Goal: Task Accomplishment & Management: Use online tool/utility

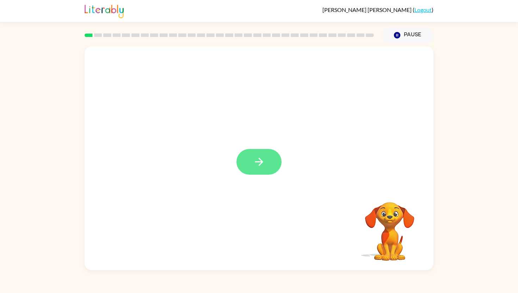
click at [260, 162] on icon "button" at bounding box center [259, 162] width 8 height 8
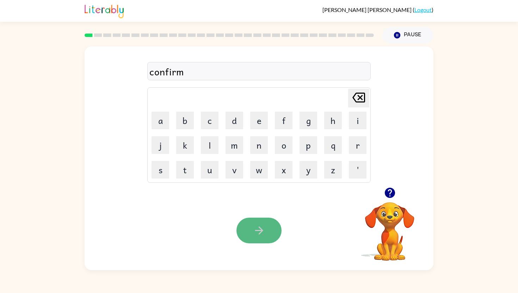
click at [255, 236] on icon "button" at bounding box center [259, 231] width 12 height 12
click at [262, 233] on icon "button" at bounding box center [259, 231] width 12 height 12
click at [254, 224] on button "button" at bounding box center [259, 231] width 45 height 26
click at [265, 229] on icon "button" at bounding box center [259, 231] width 12 height 12
click at [256, 232] on icon "button" at bounding box center [259, 231] width 12 height 12
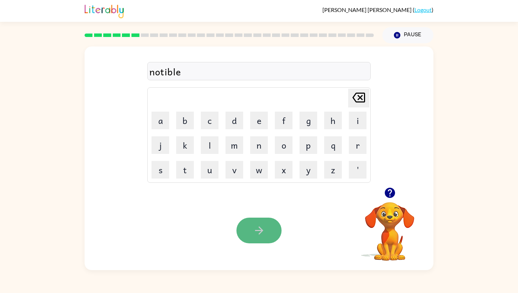
click at [259, 230] on icon "button" at bounding box center [259, 231] width 12 height 12
click at [254, 228] on icon "button" at bounding box center [259, 231] width 12 height 12
click at [260, 227] on icon "button" at bounding box center [259, 231] width 8 height 8
click at [251, 231] on button "button" at bounding box center [259, 231] width 45 height 26
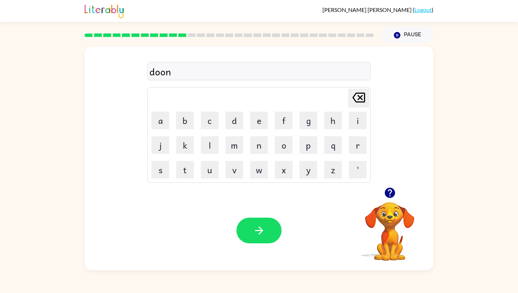
click at [251, 231] on button "button" at bounding box center [259, 231] width 45 height 26
click at [252, 226] on button "button" at bounding box center [259, 231] width 45 height 26
click at [255, 228] on icon "button" at bounding box center [259, 231] width 12 height 12
click at [257, 228] on icon "button" at bounding box center [259, 231] width 12 height 12
click at [261, 227] on icon "button" at bounding box center [259, 231] width 12 height 12
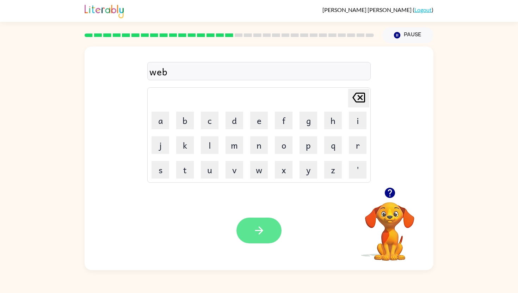
click at [255, 227] on icon "button" at bounding box center [259, 231] width 12 height 12
click at [252, 229] on button "button" at bounding box center [259, 231] width 45 height 26
click at [258, 230] on icon "button" at bounding box center [259, 231] width 12 height 12
click at [260, 230] on icon "button" at bounding box center [259, 231] width 12 height 12
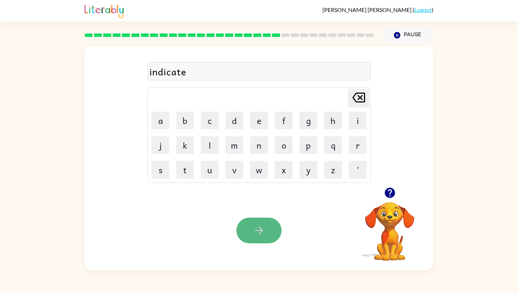
click at [261, 232] on icon "button" at bounding box center [259, 231] width 8 height 8
click at [264, 227] on icon "button" at bounding box center [259, 231] width 12 height 12
click at [259, 229] on icon "button" at bounding box center [259, 231] width 12 height 12
click at [255, 233] on icon "button" at bounding box center [259, 231] width 12 height 12
click at [263, 226] on icon "button" at bounding box center [259, 231] width 12 height 12
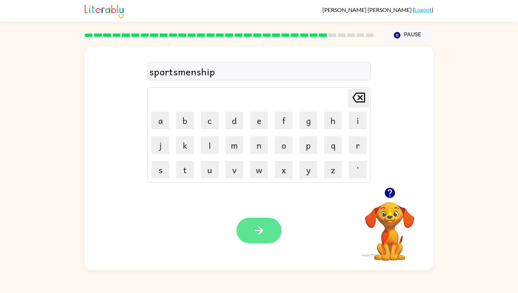
click at [258, 232] on icon "button" at bounding box center [259, 231] width 12 height 12
click at [261, 229] on icon "button" at bounding box center [259, 231] width 8 height 8
click at [260, 230] on icon "button" at bounding box center [259, 231] width 12 height 12
click at [257, 231] on icon "button" at bounding box center [259, 231] width 8 height 8
click at [256, 227] on icon "button" at bounding box center [259, 231] width 12 height 12
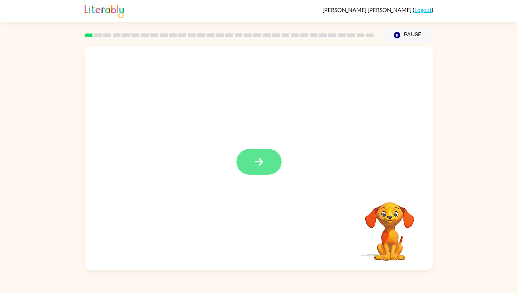
click at [257, 156] on icon "button" at bounding box center [259, 162] width 12 height 12
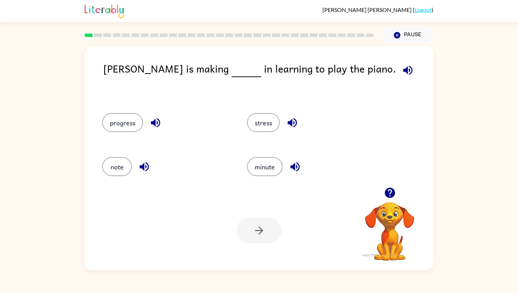
click at [403, 70] on icon "button" at bounding box center [407, 70] width 9 height 9
click at [125, 119] on button "progress" at bounding box center [122, 122] width 41 height 19
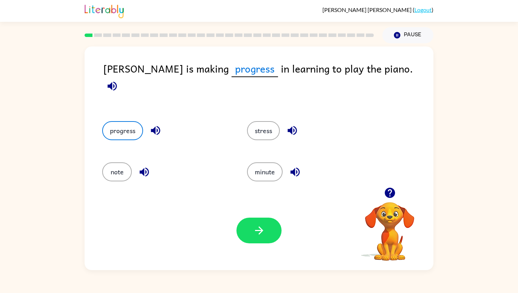
click at [254, 223] on button "button" at bounding box center [259, 231] width 45 height 26
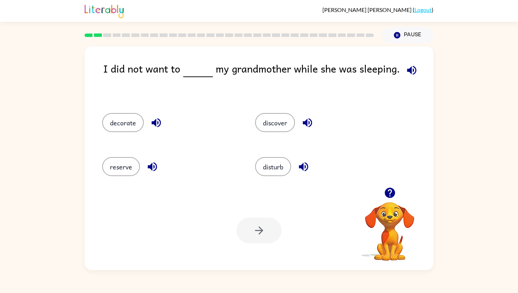
click at [411, 72] on icon "button" at bounding box center [411, 70] width 9 height 9
click at [271, 169] on button "disturb" at bounding box center [273, 166] width 36 height 19
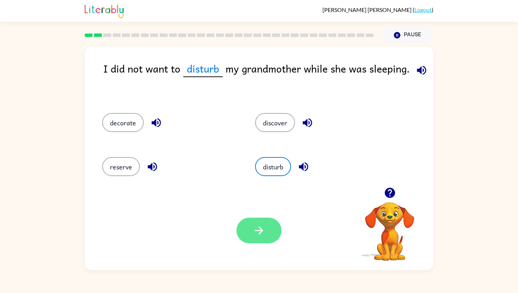
click at [245, 233] on button "button" at bounding box center [259, 231] width 45 height 26
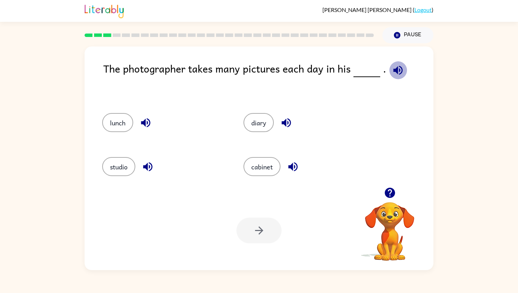
click at [394, 69] on icon "button" at bounding box center [398, 70] width 9 height 9
click at [115, 169] on button "studio" at bounding box center [118, 166] width 33 height 19
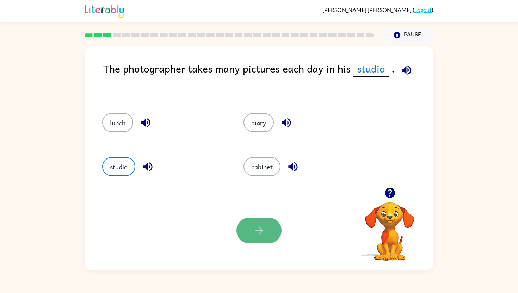
click at [253, 230] on icon "button" at bounding box center [259, 231] width 12 height 12
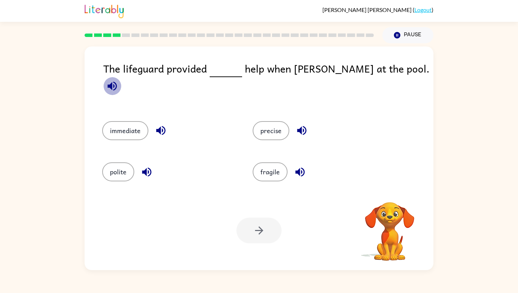
click at [118, 80] on icon "button" at bounding box center [112, 86] width 12 height 12
click at [134, 122] on button "immediate" at bounding box center [125, 130] width 46 height 19
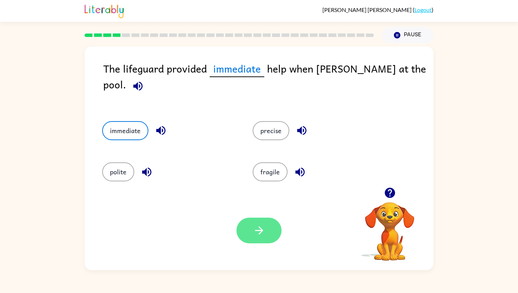
click at [259, 231] on icon "button" at bounding box center [259, 231] width 12 height 12
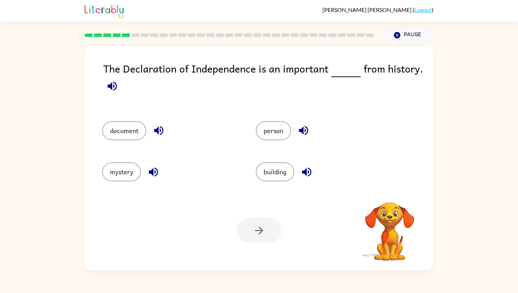
click at [108, 88] on icon "button" at bounding box center [112, 86] width 12 height 12
click at [128, 133] on button "document" at bounding box center [124, 130] width 44 height 19
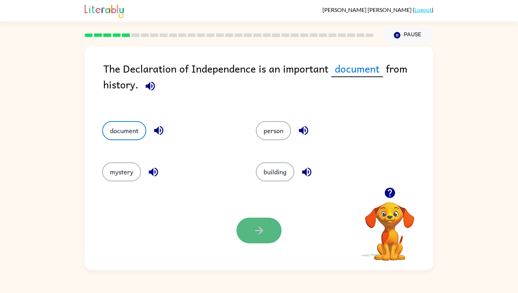
click at [260, 232] on icon "button" at bounding box center [259, 231] width 8 height 8
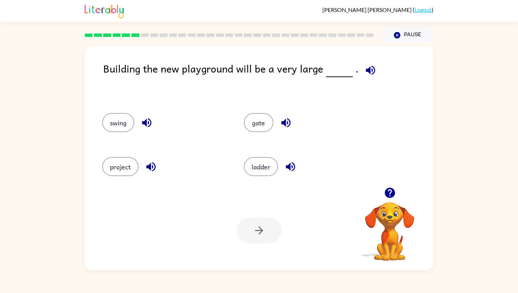
click at [365, 67] on icon "button" at bounding box center [371, 70] width 12 height 12
click at [121, 166] on button "project" at bounding box center [120, 166] width 36 height 19
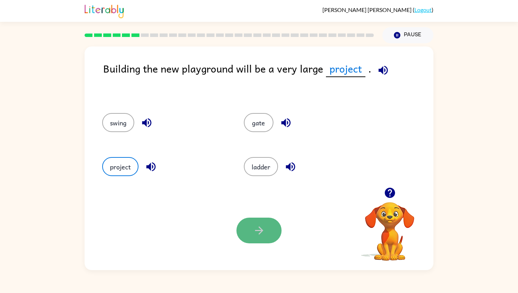
click at [252, 228] on button "button" at bounding box center [259, 231] width 45 height 26
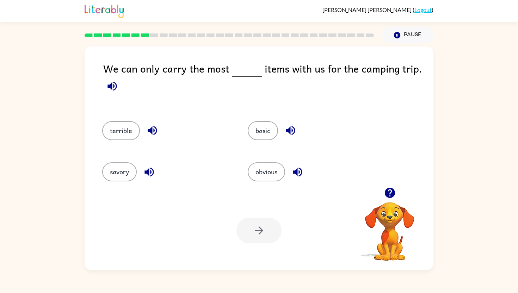
click at [115, 87] on icon "button" at bounding box center [112, 86] width 12 height 12
click at [259, 136] on button "basic" at bounding box center [263, 130] width 30 height 19
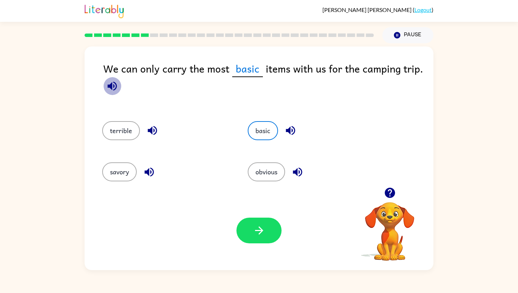
click at [110, 86] on icon "button" at bounding box center [112, 85] width 9 height 9
click at [264, 237] on icon "button" at bounding box center [259, 231] width 12 height 12
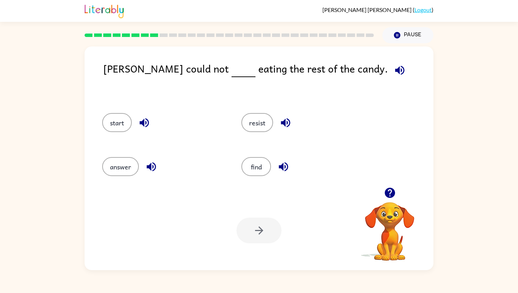
click at [395, 69] on icon "button" at bounding box center [399, 70] width 9 height 9
click at [260, 122] on button "resist" at bounding box center [258, 122] width 32 height 19
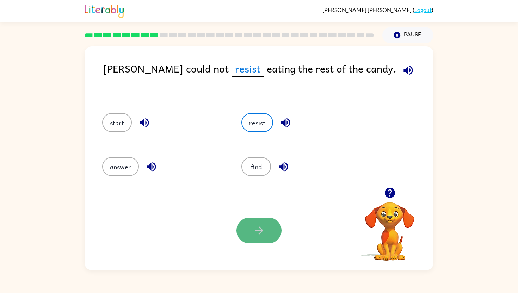
click at [254, 225] on icon "button" at bounding box center [259, 231] width 12 height 12
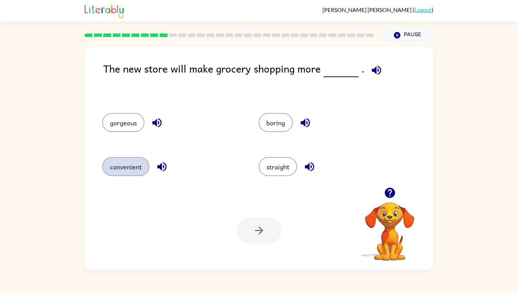
click at [135, 165] on button "convenient" at bounding box center [125, 166] width 47 height 19
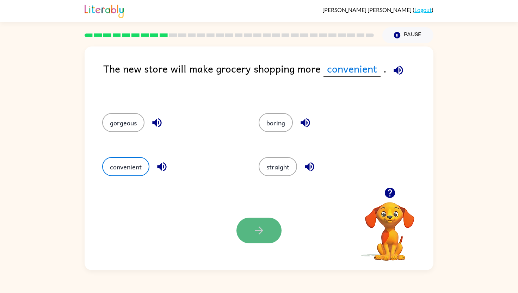
click at [261, 235] on icon "button" at bounding box center [259, 231] width 12 height 12
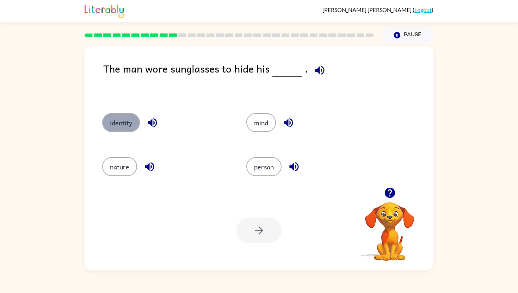
click at [123, 126] on button "identity" at bounding box center [121, 122] width 38 height 19
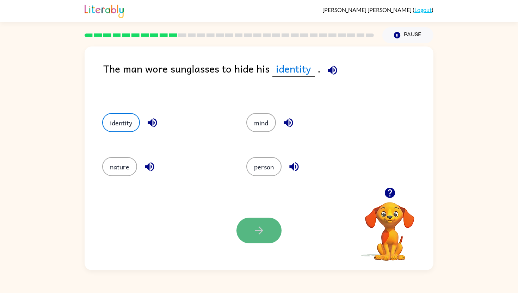
click at [251, 233] on button "button" at bounding box center [259, 231] width 45 height 26
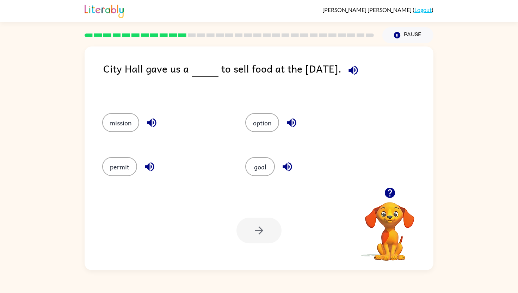
click at [355, 70] on icon "button" at bounding box center [353, 70] width 9 height 9
click at [263, 118] on button "option" at bounding box center [262, 122] width 34 height 19
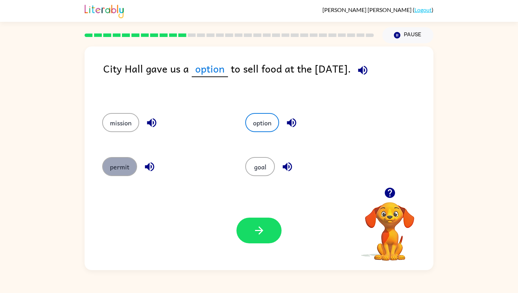
click at [123, 166] on button "permit" at bounding box center [119, 166] width 35 height 19
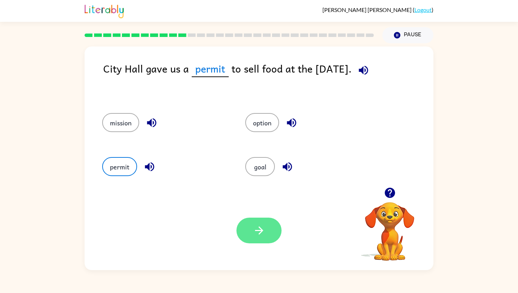
click at [248, 226] on button "button" at bounding box center [259, 231] width 45 height 26
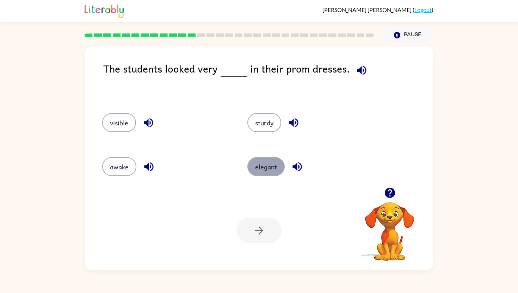
click at [273, 171] on button "elegant" at bounding box center [266, 166] width 37 height 19
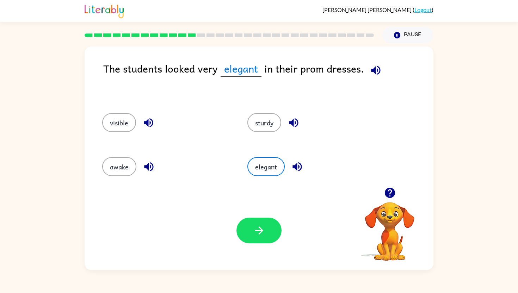
click at [249, 240] on button "button" at bounding box center [259, 231] width 45 height 26
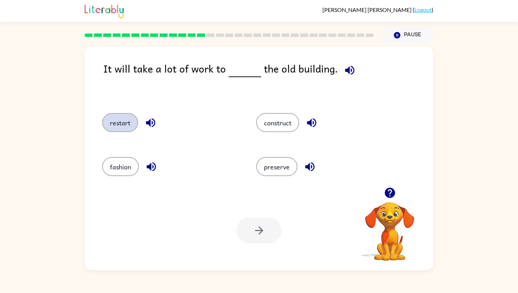
click at [124, 124] on button "restart" at bounding box center [120, 122] width 36 height 19
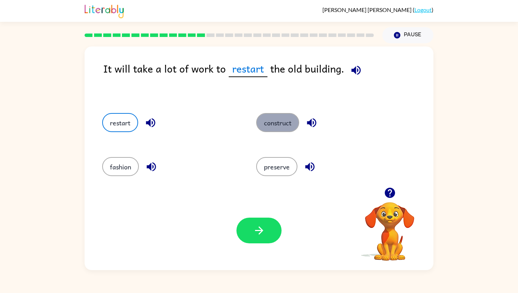
click at [273, 123] on button "construct" at bounding box center [277, 122] width 43 height 19
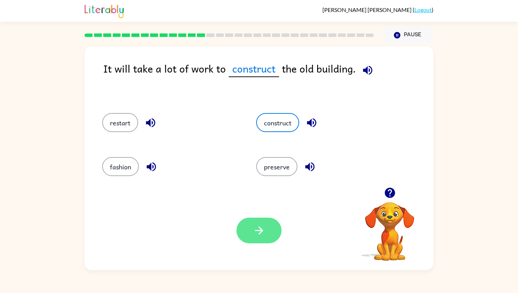
click at [254, 233] on icon "button" at bounding box center [259, 231] width 12 height 12
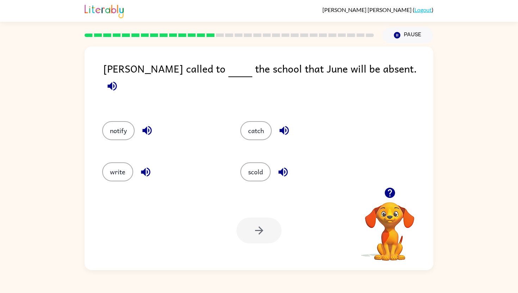
click at [117, 81] on icon "button" at bounding box center [112, 85] width 9 height 9
click at [124, 123] on button "notify" at bounding box center [118, 130] width 32 height 19
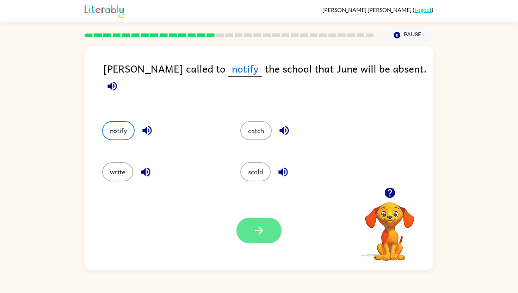
click at [250, 228] on button "button" at bounding box center [259, 231] width 45 height 26
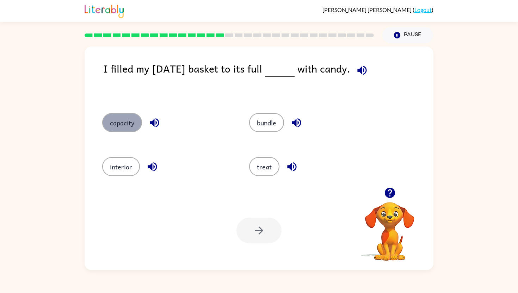
click at [134, 126] on button "capacity" at bounding box center [122, 122] width 40 height 19
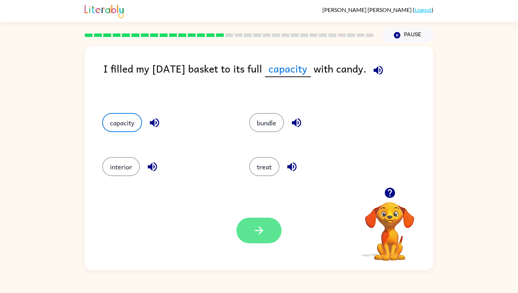
click at [256, 231] on icon "button" at bounding box center [259, 231] width 8 height 8
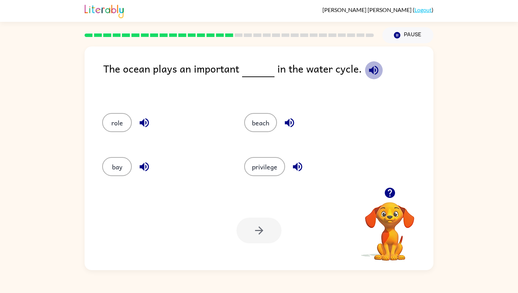
click at [375, 74] on icon "button" at bounding box center [374, 70] width 12 height 12
click at [120, 169] on button "bay" at bounding box center [117, 166] width 30 height 19
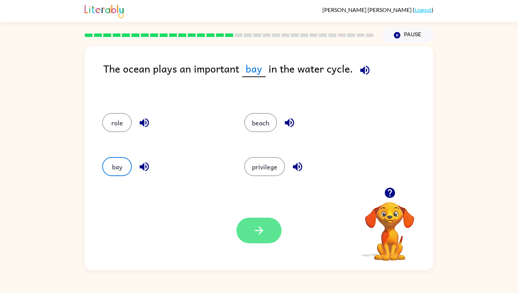
click at [262, 229] on icon "button" at bounding box center [259, 231] width 12 height 12
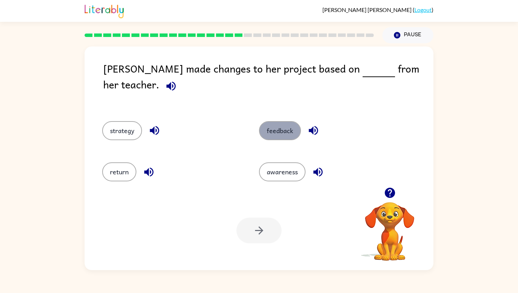
click at [272, 124] on button "feedback" at bounding box center [280, 130] width 42 height 19
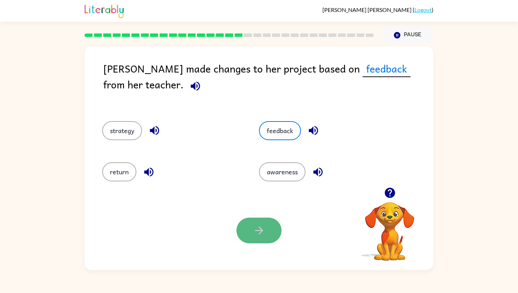
click at [260, 232] on icon "button" at bounding box center [259, 231] width 8 height 8
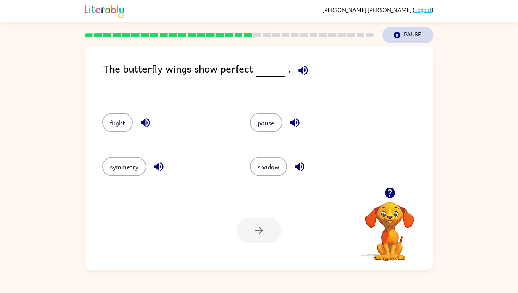
click at [397, 34] on icon "button" at bounding box center [397, 35] width 6 height 6
